Goal: Information Seeking & Learning: Learn about a topic

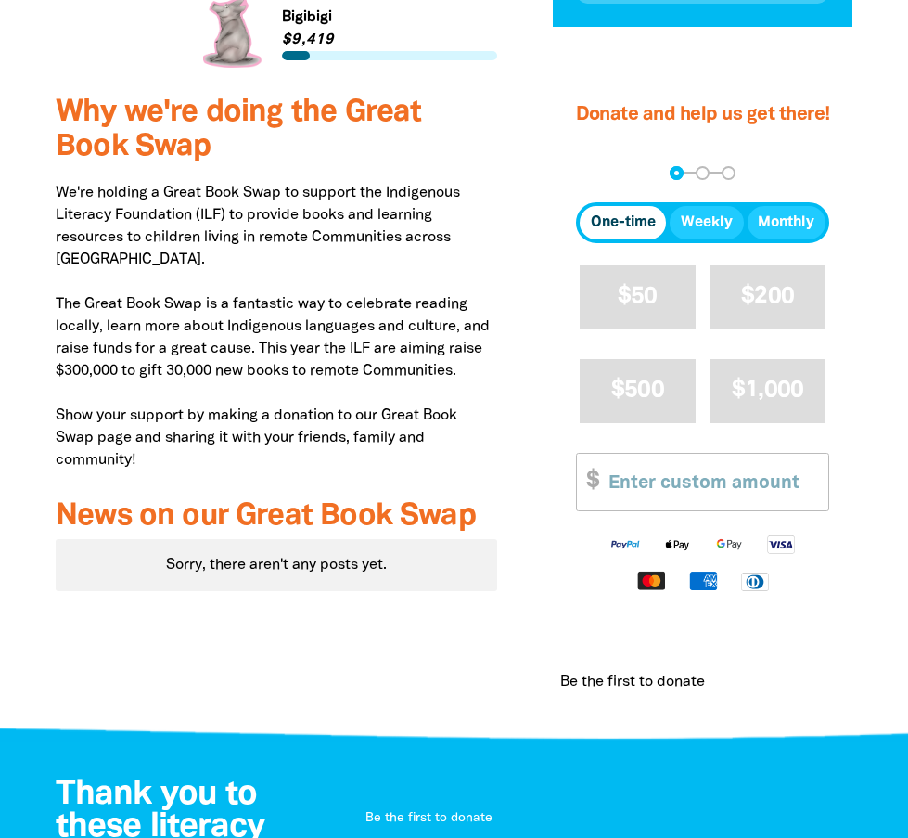
scroll to position [93, 0]
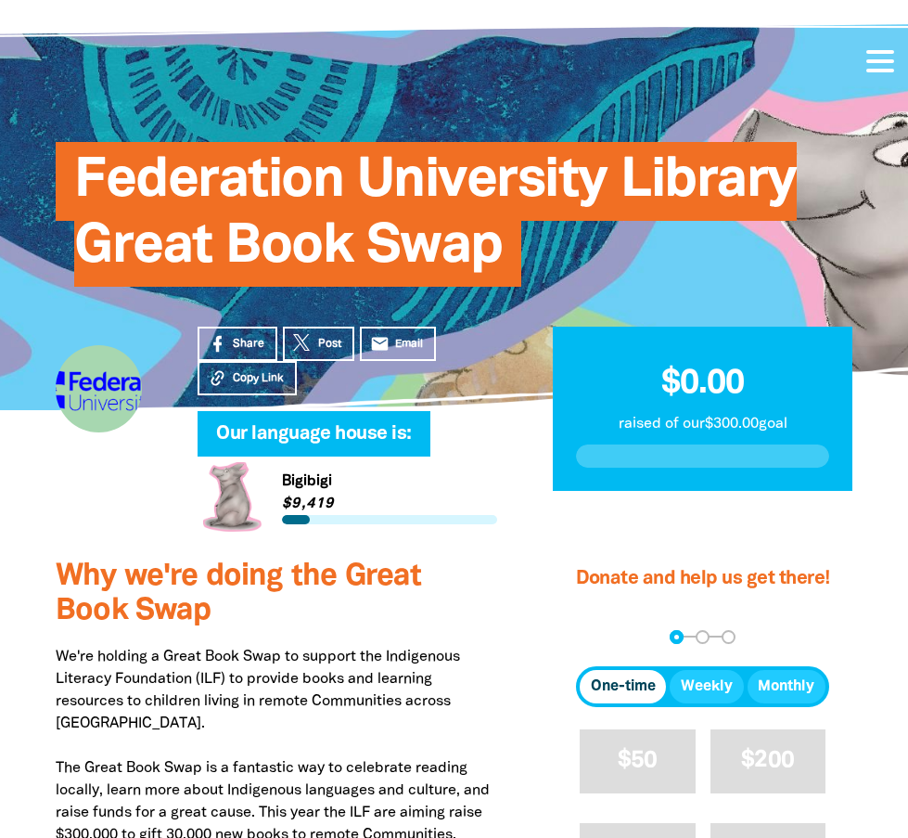
click at [881, 60] on span at bounding box center [880, 61] width 28 height 4
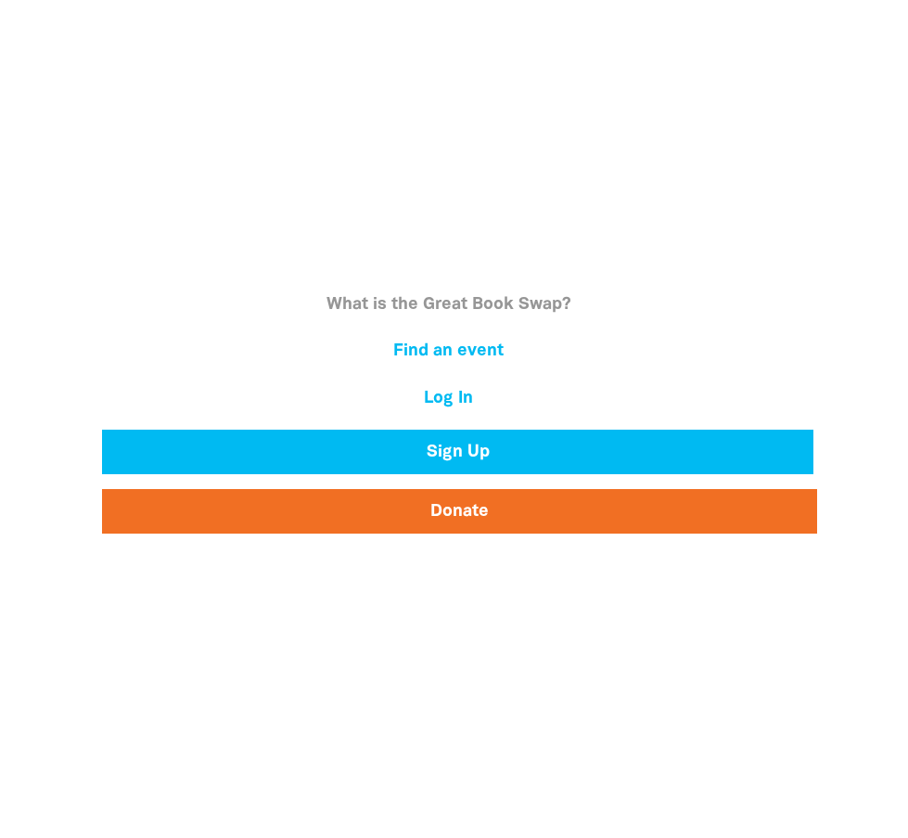
click at [467, 298] on link "What is the Great Book Swap?" at bounding box center [448, 305] width 715 height 32
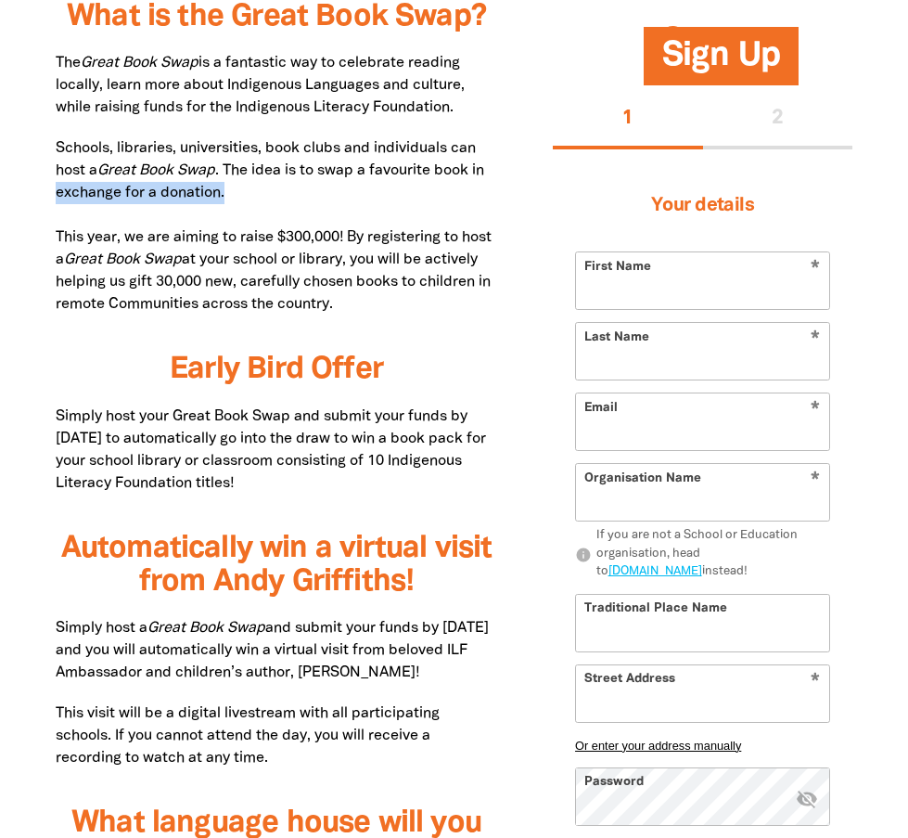
drag, startPoint x: 227, startPoint y: 196, endPoint x: 53, endPoint y: 193, distance: 174.4
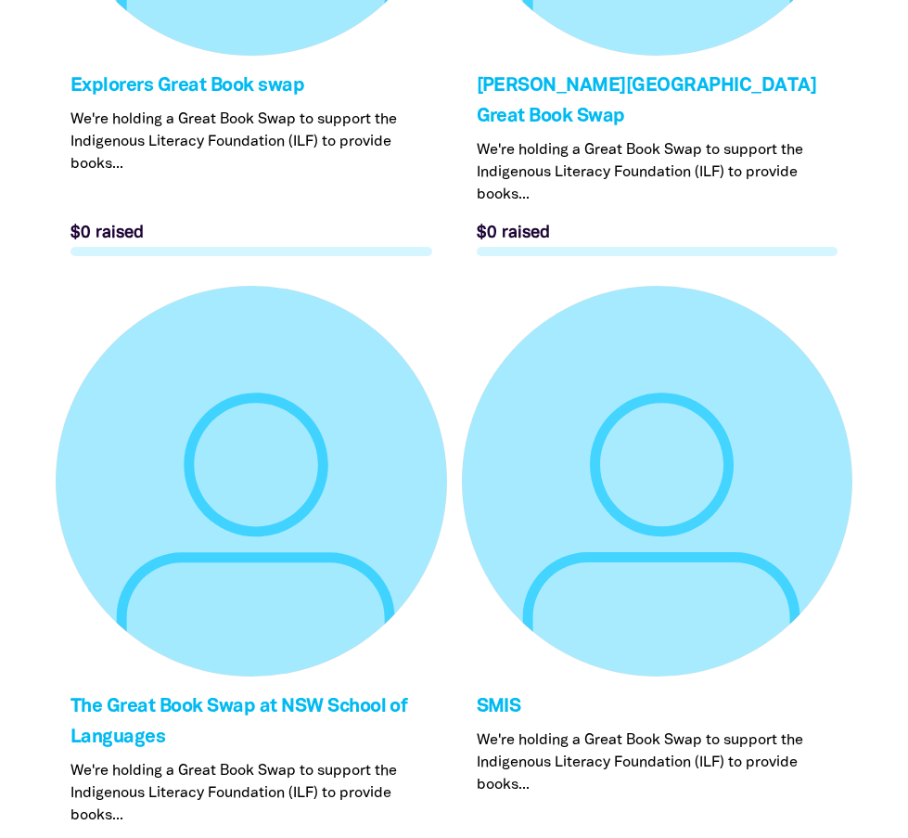
scroll to position [6425, 0]
